Goal: Task Accomplishment & Management: Use online tool/utility

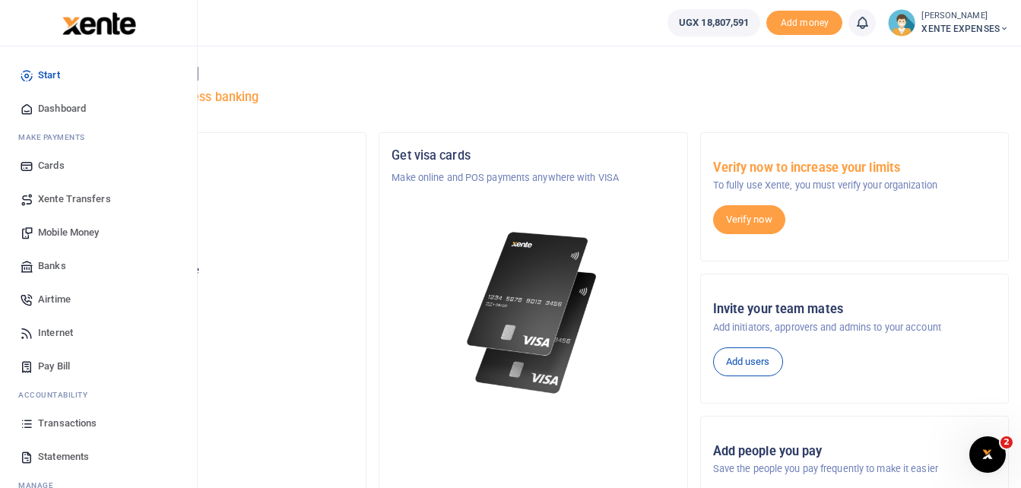
click at [68, 422] on span "Transactions" at bounding box center [67, 423] width 59 height 15
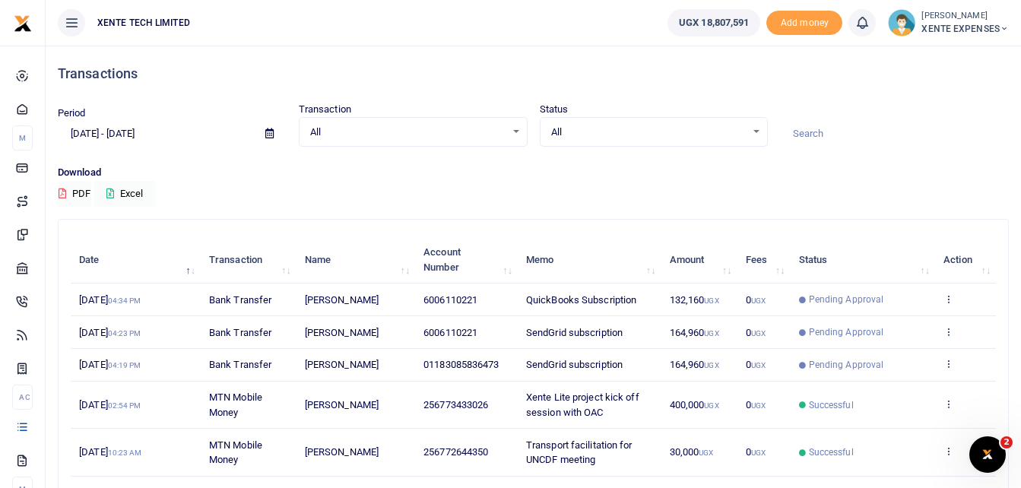
click at [268, 132] on icon at bounding box center [269, 134] width 8 height 10
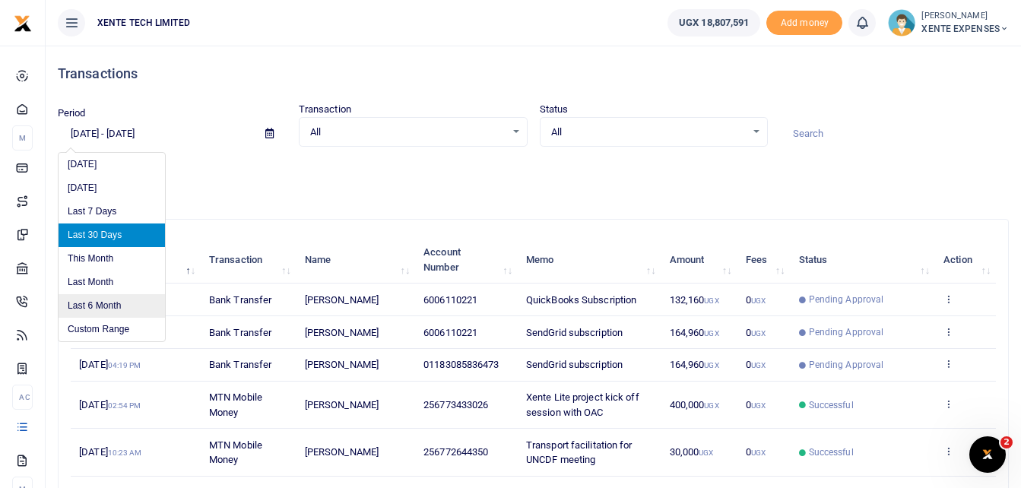
click at [107, 306] on li "Last 6 Month" at bounding box center [112, 306] width 106 height 24
type input "[DATE] - [DATE]"
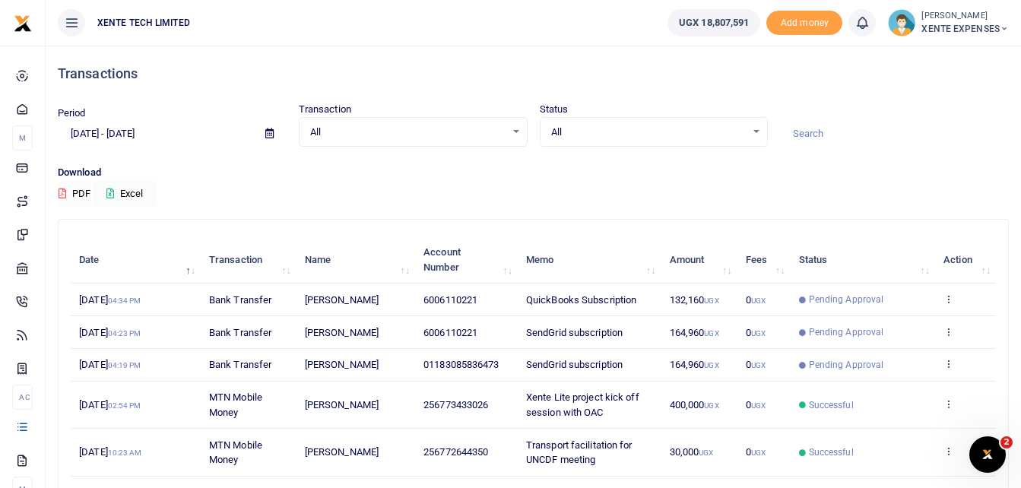
click at [817, 130] on input at bounding box center [894, 134] width 229 height 26
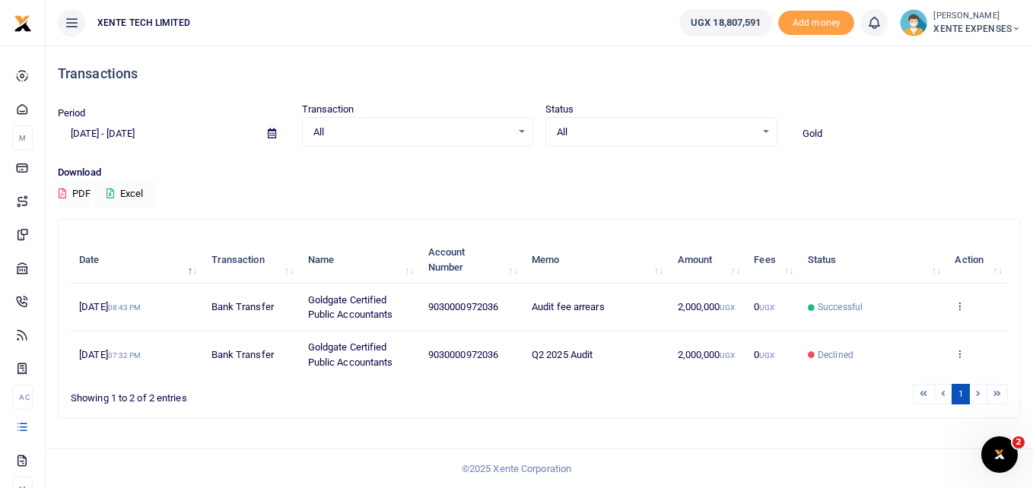
type input "Gold"
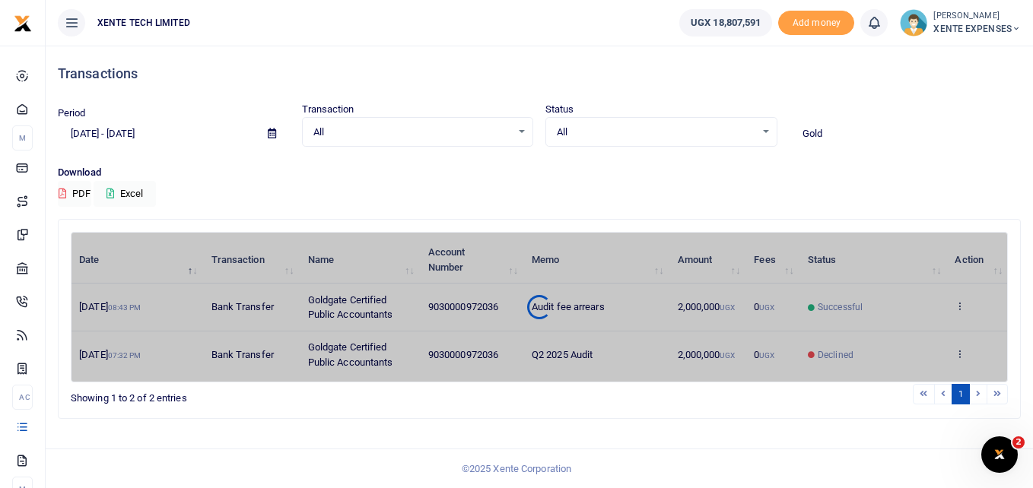
click at [960, 304] on div "Date Transaction Name Account Number Memo Amount Fees Status Action 1st Aug 202…" at bounding box center [539, 307] width 937 height 151
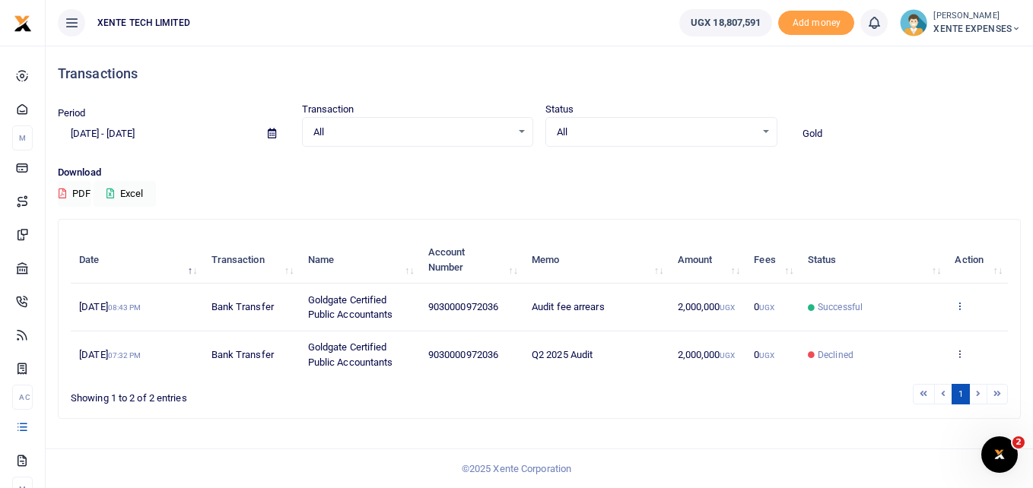
click at [960, 306] on icon at bounding box center [959, 305] width 10 height 11
click at [913, 365] on link "Send again" at bounding box center [904, 365] width 120 height 21
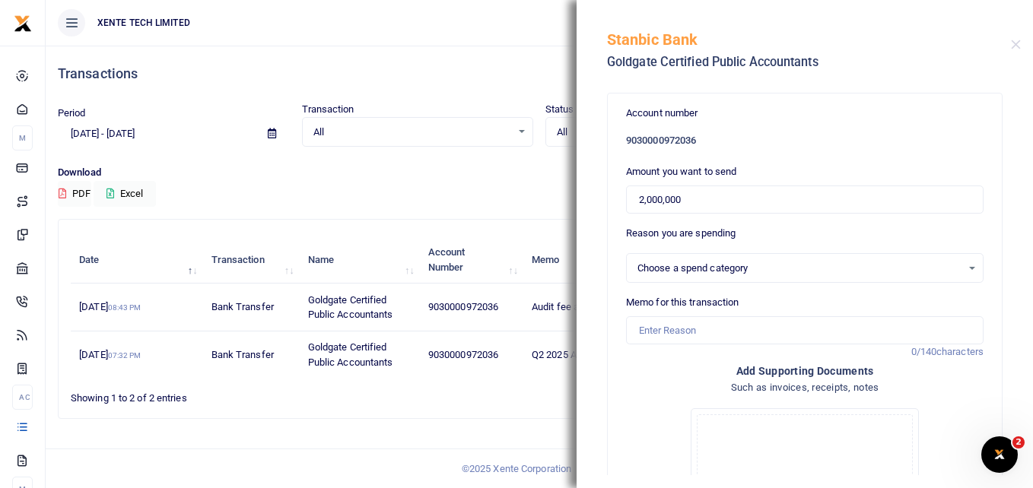
select select "14"
click at [642, 198] on input "2,000,000" at bounding box center [804, 200] width 357 height 29
click at [640, 201] on input "1,000,000" at bounding box center [804, 200] width 357 height 29
type input "1,000,000"
click at [678, 330] on input "Memo for this transaction" at bounding box center [804, 330] width 357 height 29
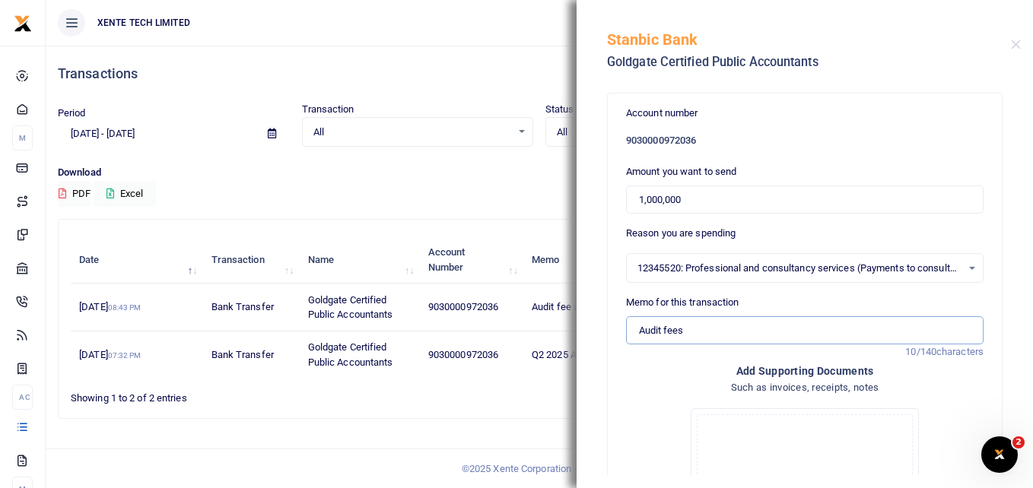
type input "Audit fees"
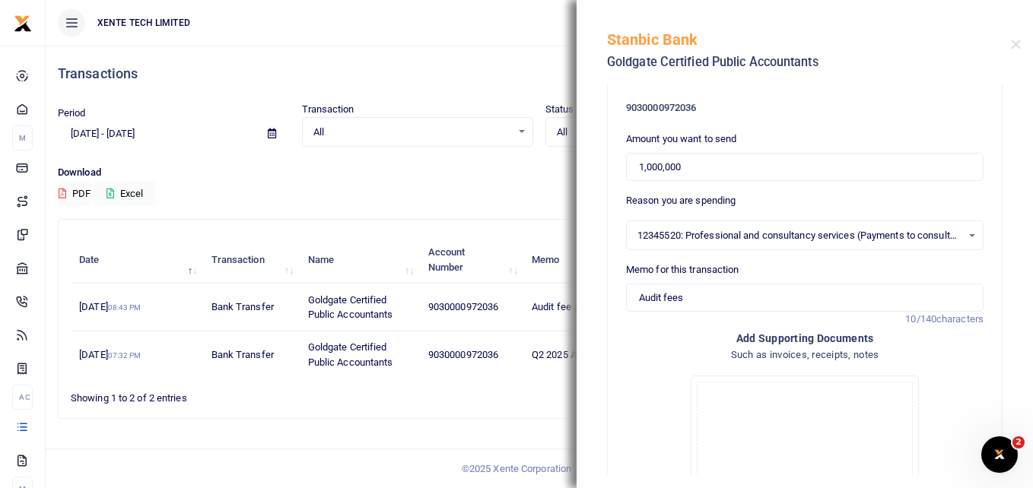
scroll to position [24, 0]
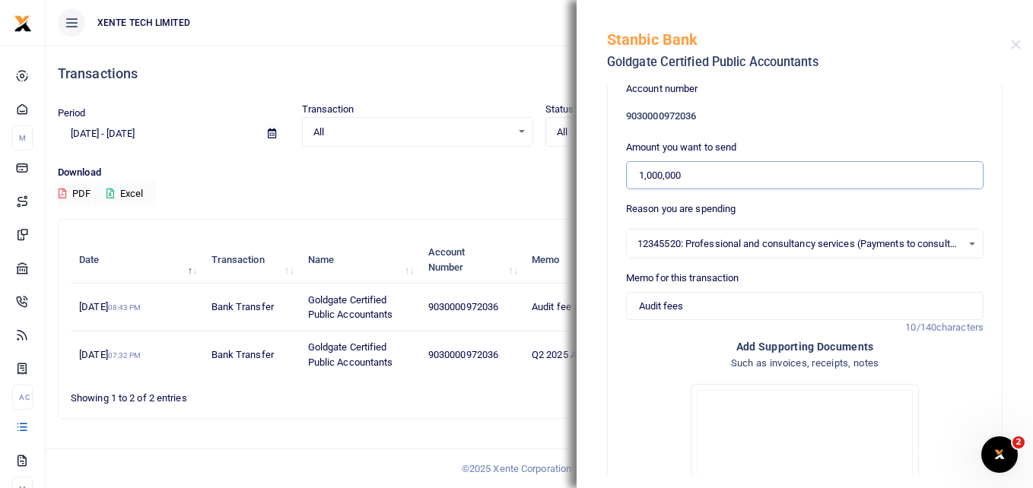
click at [692, 176] on input "1,000,000" at bounding box center [804, 175] width 357 height 29
click at [640, 175] on input "1,000,000" at bounding box center [804, 175] width 357 height 29
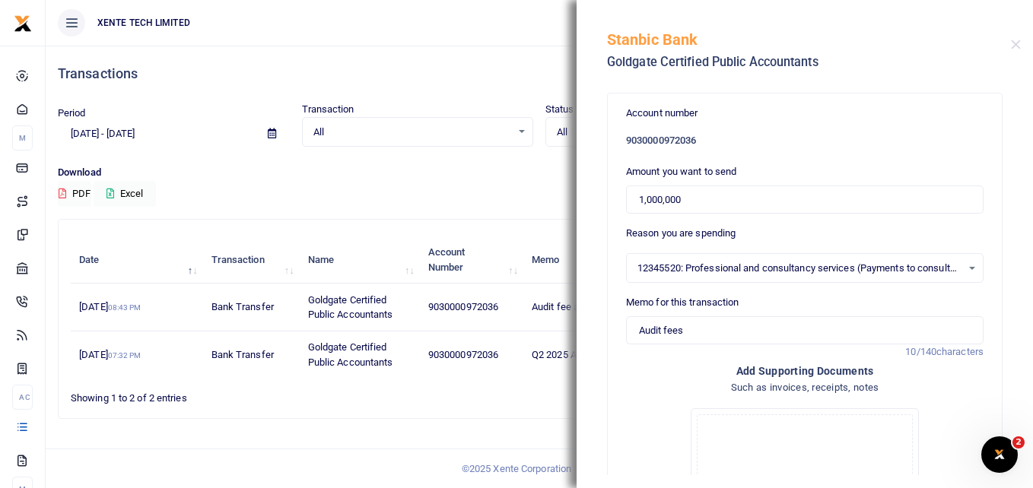
scroll to position [247, 0]
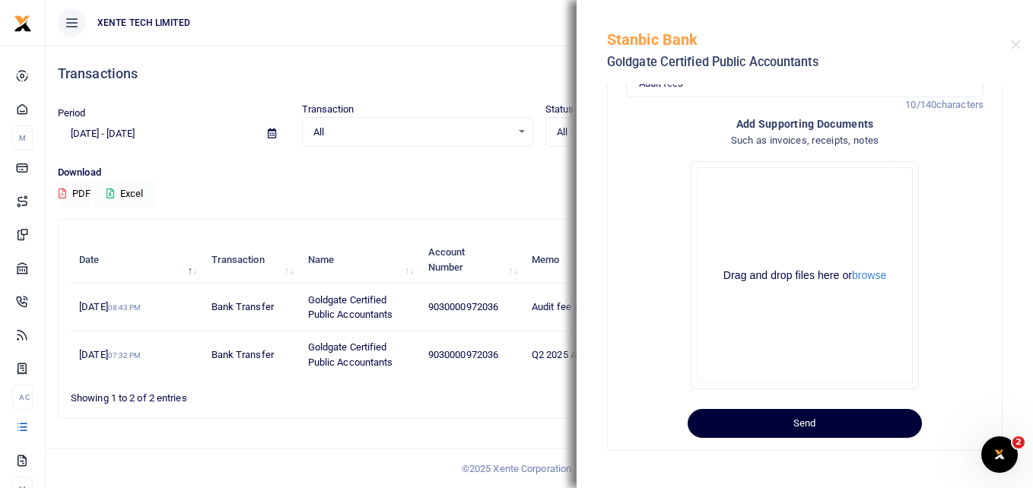
click at [826, 424] on button "Send" at bounding box center [804, 423] width 234 height 29
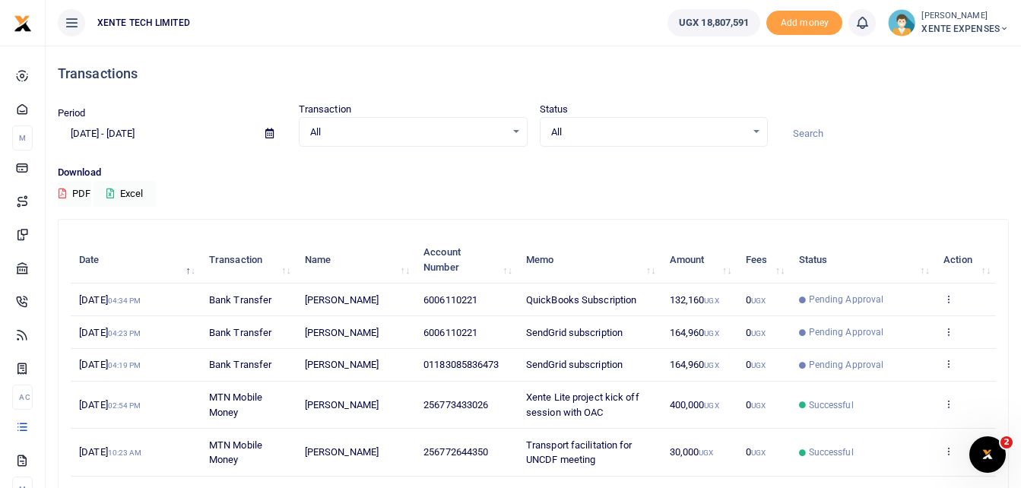
click at [270, 132] on icon at bounding box center [269, 134] width 8 height 10
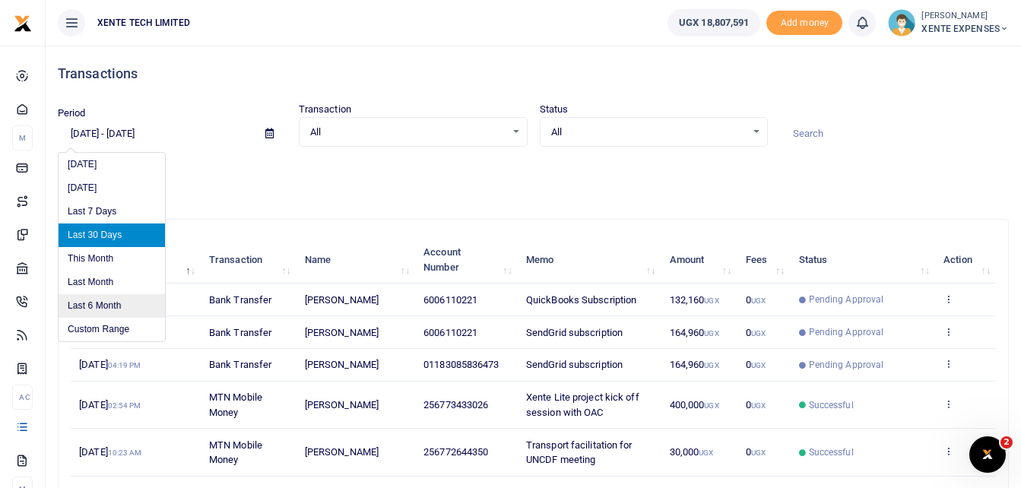
click at [106, 307] on li "Last 6 Month" at bounding box center [112, 306] width 106 height 24
type input "[DATE] - [DATE]"
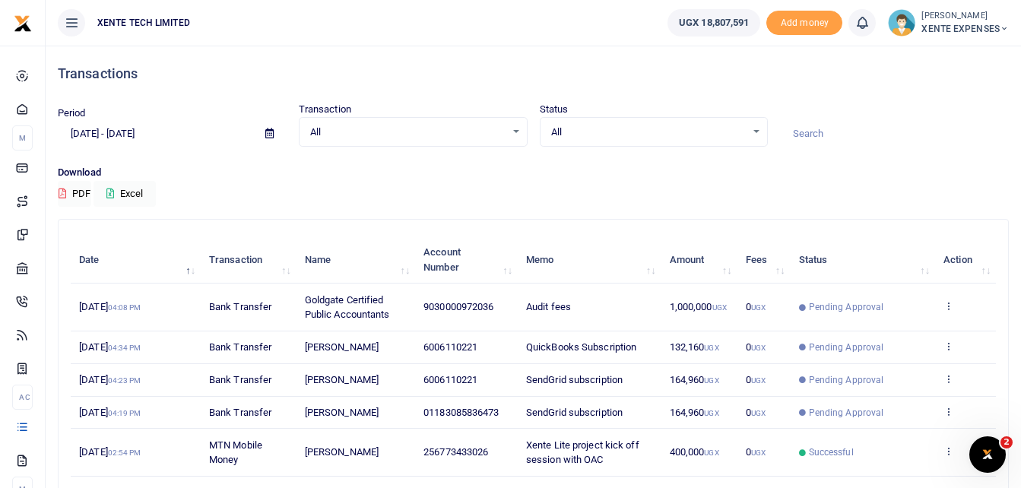
click at [842, 137] on input at bounding box center [894, 134] width 229 height 26
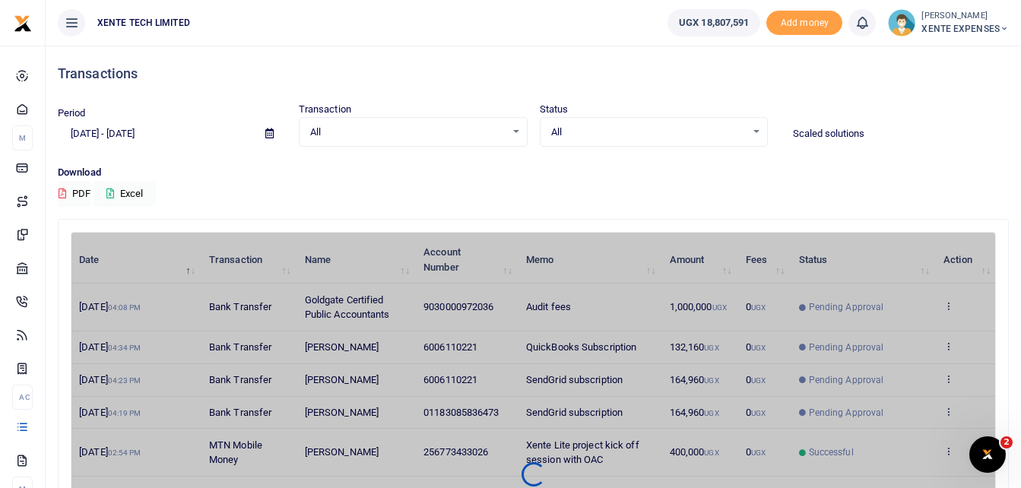
type input "Scaled solutions"
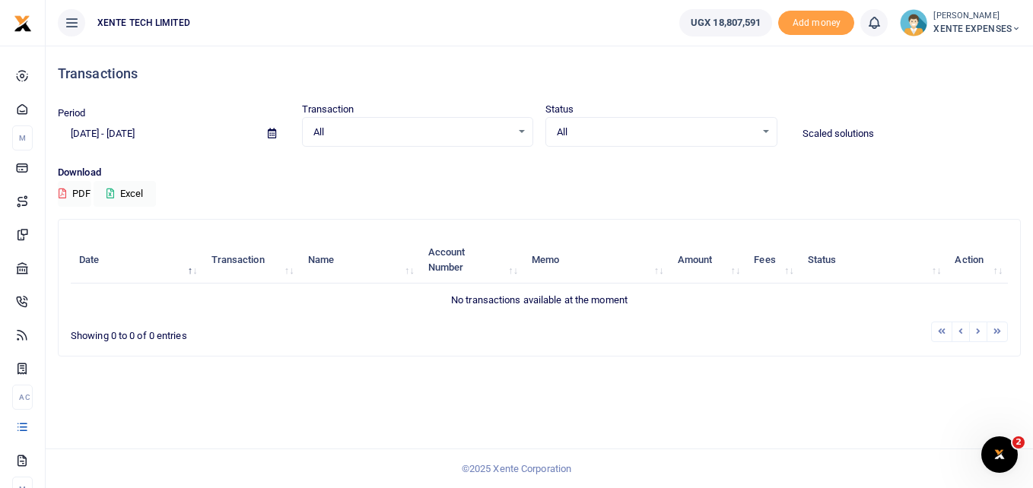
click at [273, 129] on span at bounding box center [272, 134] width 34 height 26
click at [271, 132] on icon at bounding box center [272, 134] width 8 height 10
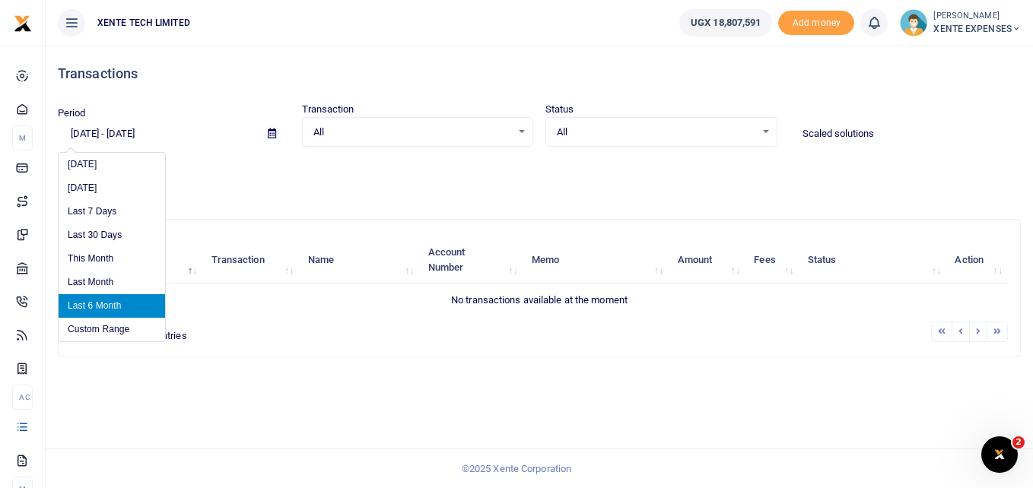
click at [147, 305] on li "Last 6 Month" at bounding box center [112, 306] width 106 height 24
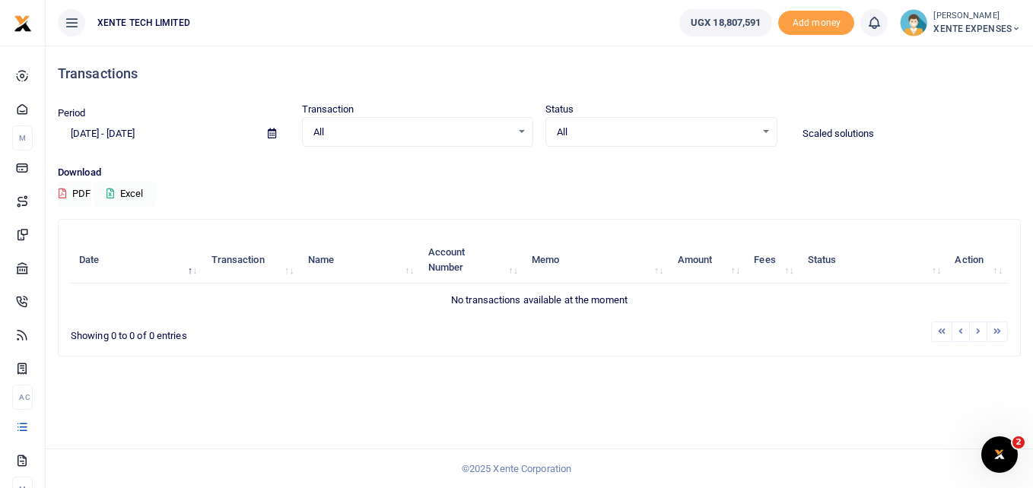
click at [883, 140] on input "Scaled solutions" at bounding box center [905, 134] width 232 height 26
drag, startPoint x: 887, startPoint y: 135, endPoint x: 832, endPoint y: 138, distance: 55.6
click at [832, 138] on input "Scaled solutions" at bounding box center [905, 134] width 232 height 26
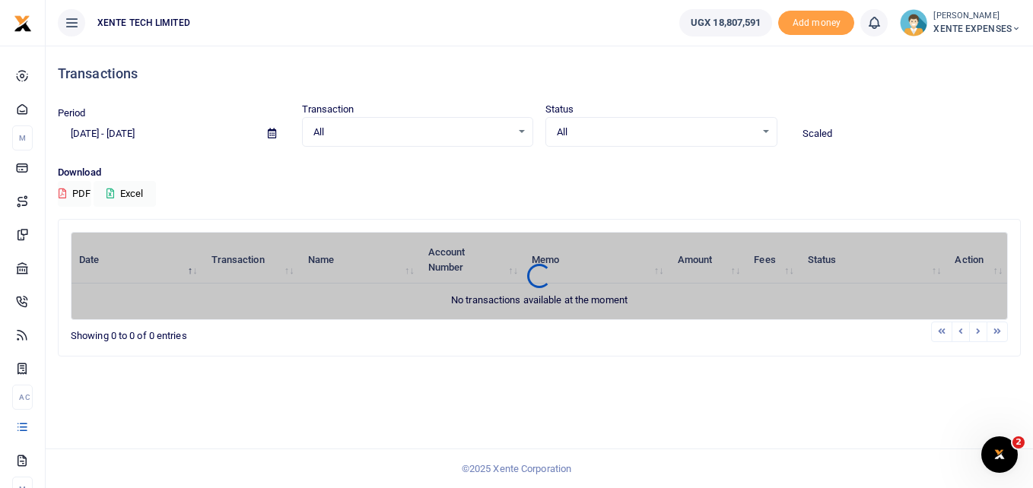
type input "Scaled"
